Goal: Navigation & Orientation: Find specific page/section

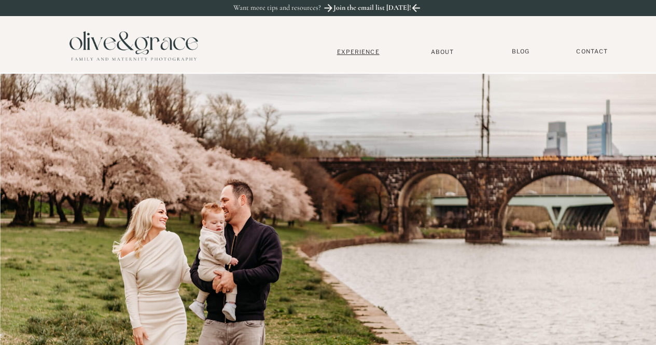
click at [374, 54] on nav "Experience" at bounding box center [358, 51] width 68 height 7
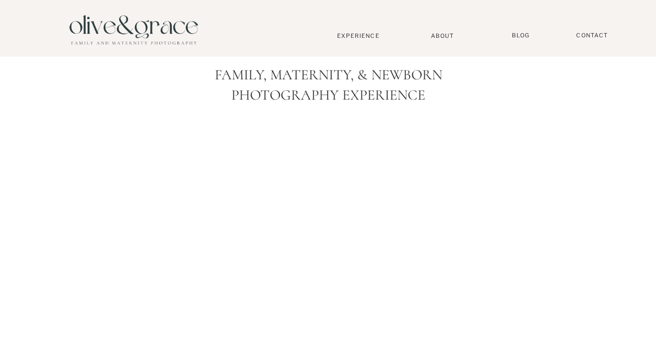
click at [142, 43] on div at bounding box center [133, 29] width 145 height 50
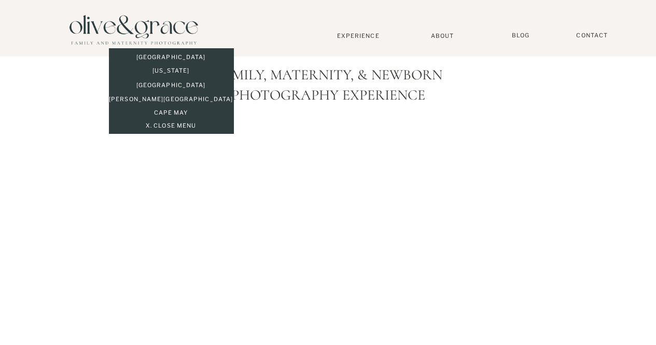
click at [153, 55] on p "[GEOGRAPHIC_DATA]" at bounding box center [171, 57] width 124 height 9
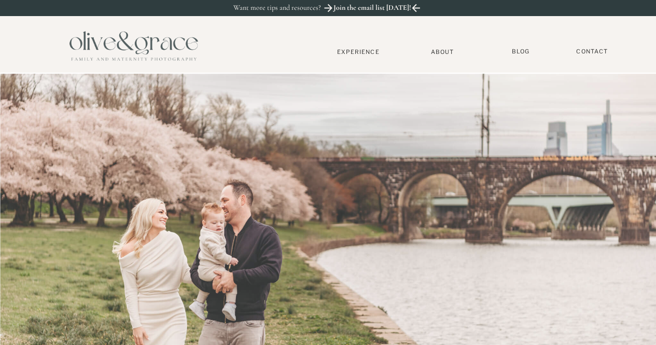
click at [153, 55] on div at bounding box center [133, 45] width 145 height 50
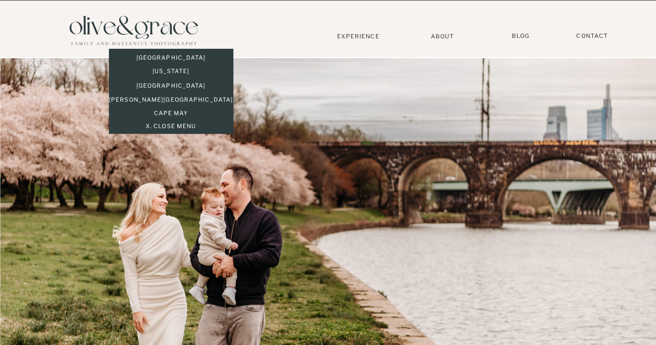
scroll to position [16, 0]
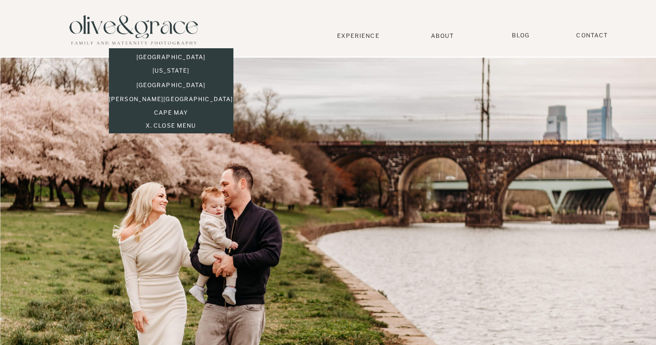
click at [285, 173] on div at bounding box center [328, 211] width 656 height 306
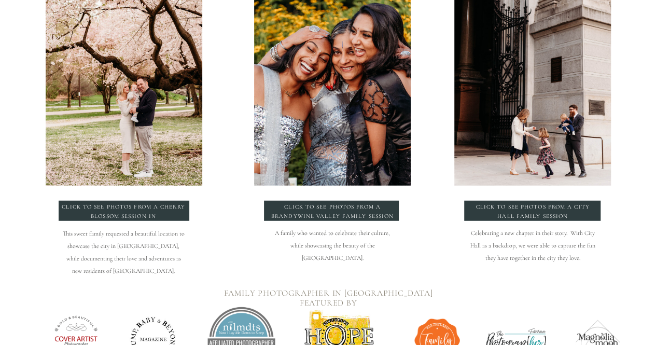
scroll to position [1200, 0]
